Goal: Navigation & Orientation: Find specific page/section

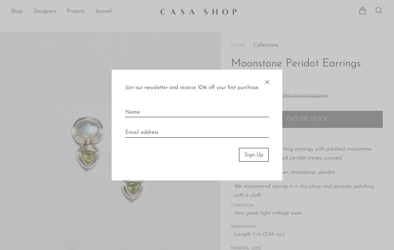
click at [255, 34] on div at bounding box center [197, 125] width 394 height 250
click at [272, 73] on div "Join our newsletter and receive 10% off your first purchase. × Sign Up" at bounding box center [197, 124] width 171 height 111
click at [269, 77] on span "×" at bounding box center [267, 80] width 7 height 22
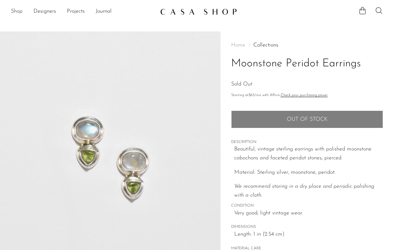
click at [17, 14] on link "Shop" at bounding box center [17, 11] width 12 height 9
click at [18, 14] on link "Shop" at bounding box center [17, 11] width 12 height 9
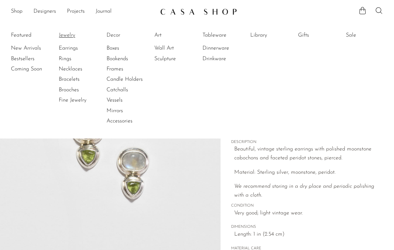
click at [69, 36] on link "Jewelry" at bounding box center [84, 35] width 51 height 8
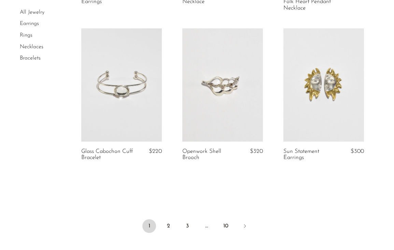
scroll to position [1695, 0]
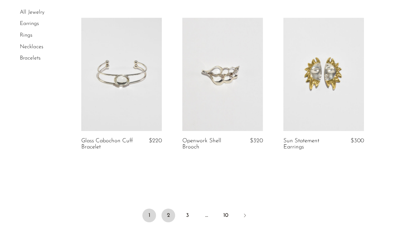
click at [170, 218] on link "2" at bounding box center [169, 215] width 14 height 14
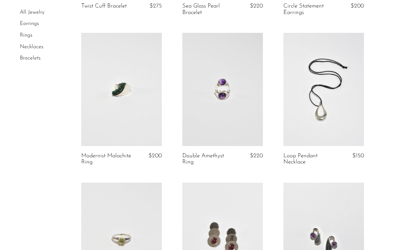
scroll to position [179, 0]
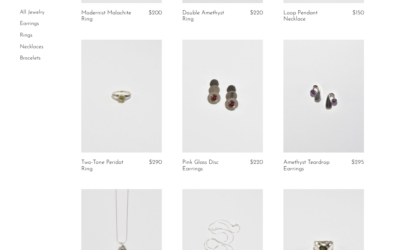
scroll to position [0, 0]
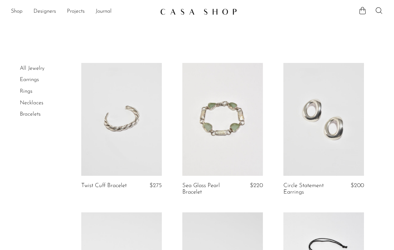
click at [30, 90] on link "Rings" at bounding box center [26, 90] width 13 height 5
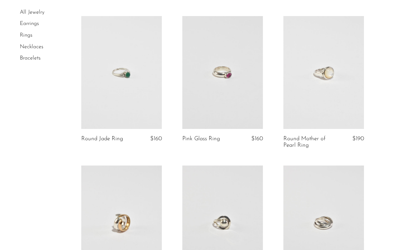
scroll to position [203, 0]
click at [216, 81] on link at bounding box center [222, 71] width 81 height 113
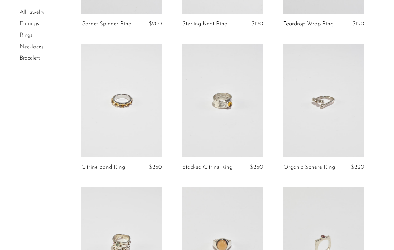
scroll to position [1382, 0]
